Goal: Check status: Check status

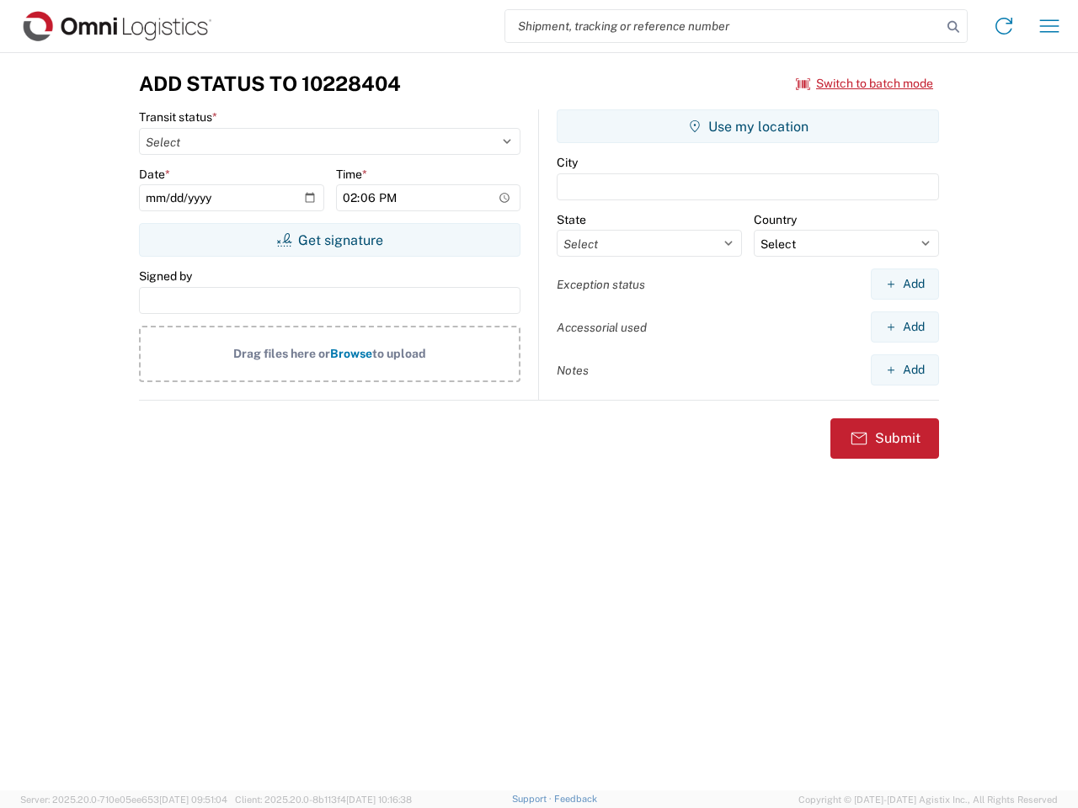
click at [723, 26] on input "search" at bounding box center [723, 26] width 436 height 32
click at [953, 27] on icon at bounding box center [953, 27] width 24 height 24
click at [1004, 26] on icon at bounding box center [1003, 26] width 27 height 27
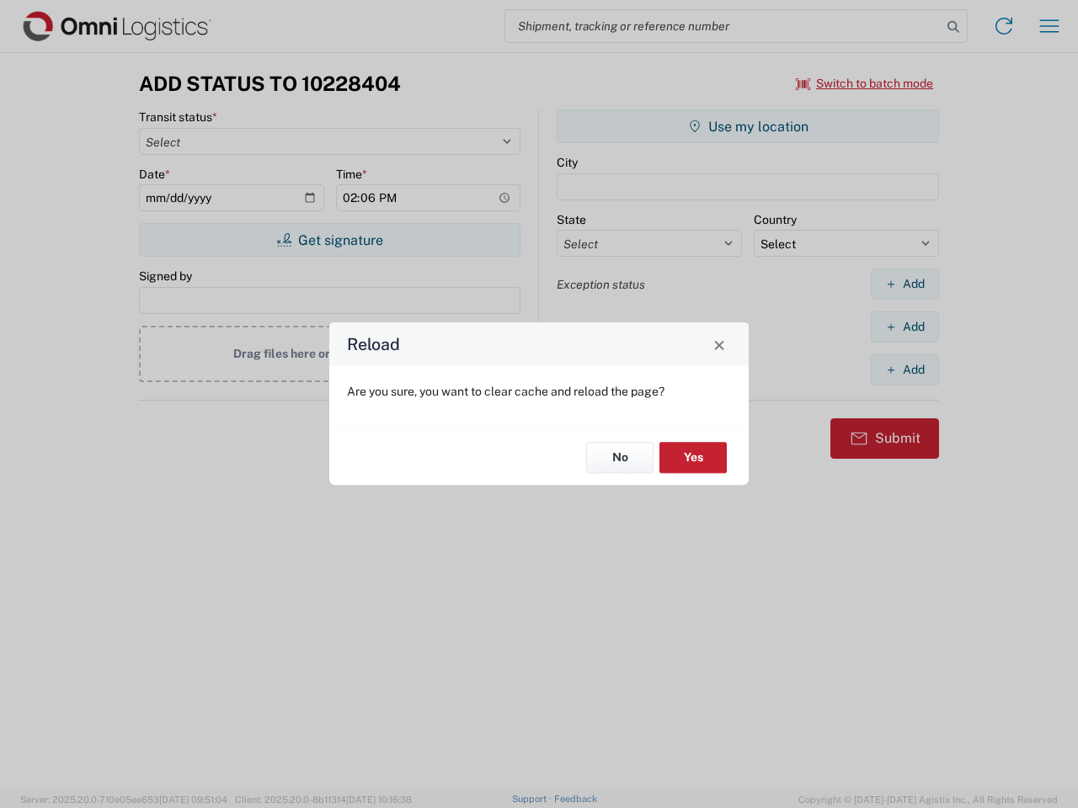
click at [865, 83] on div "Reload Are you sure, you want to clear cache and reload the page? No Yes" at bounding box center [539, 404] width 1078 height 808
click at [329, 240] on div "Reload Are you sure, you want to clear cache and reload the page? No Yes" at bounding box center [539, 404] width 1078 height 808
click at [748, 126] on div "Reload Are you sure, you want to clear cache and reload the page? No Yes" at bounding box center [539, 404] width 1078 height 808
click at [904, 284] on div "Reload Are you sure, you want to clear cache and reload the page? No Yes" at bounding box center [539, 404] width 1078 height 808
click at [904, 327] on div "Reload Are you sure, you want to clear cache and reload the page? No Yes" at bounding box center [539, 404] width 1078 height 808
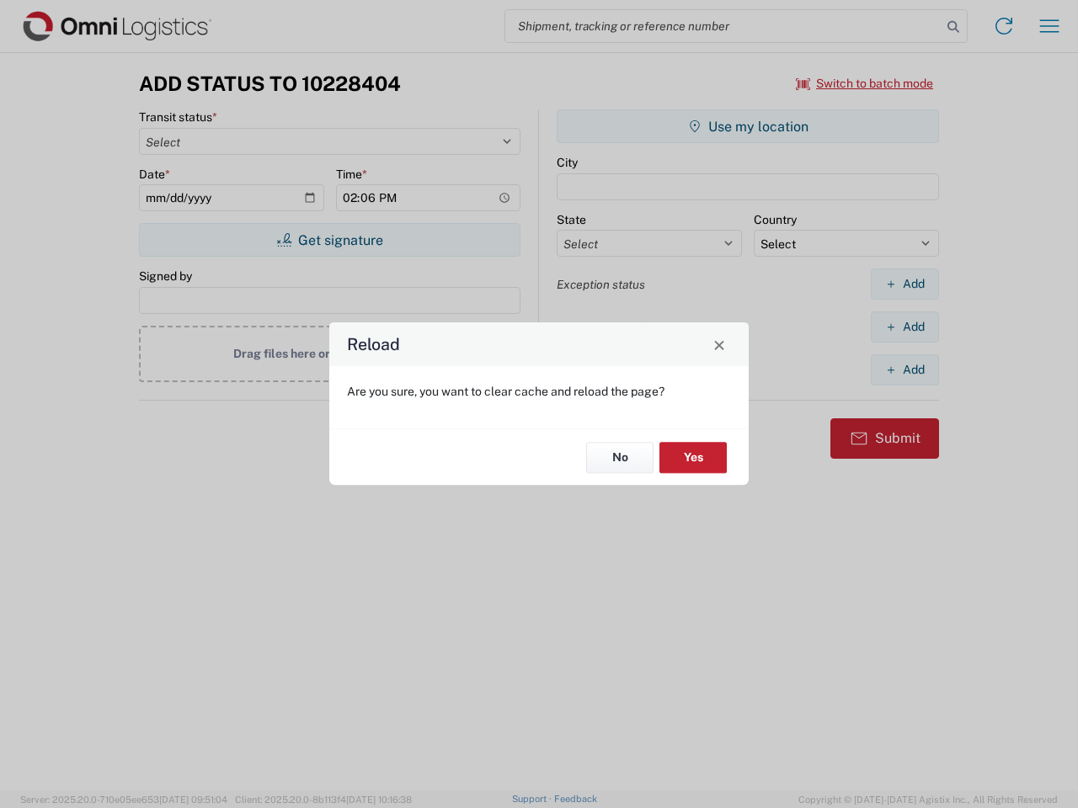
click at [904, 370] on div "Reload Are you sure, you want to clear cache and reload the page? No Yes" at bounding box center [539, 404] width 1078 height 808
